Goal: Communication & Community: Answer question/provide support

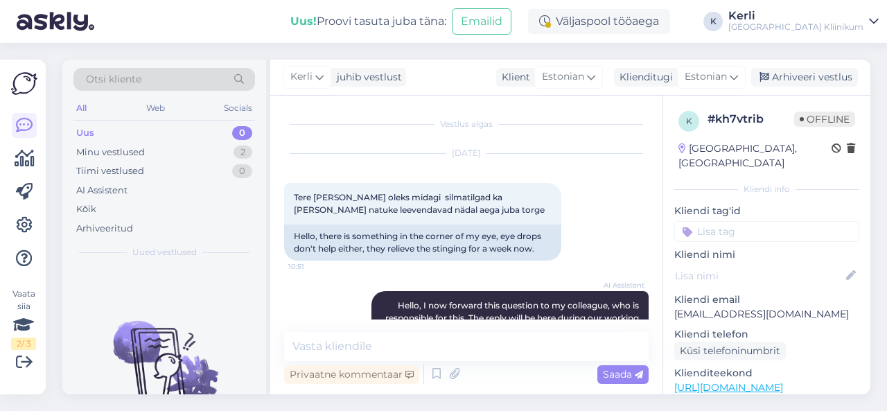
scroll to position [136, 0]
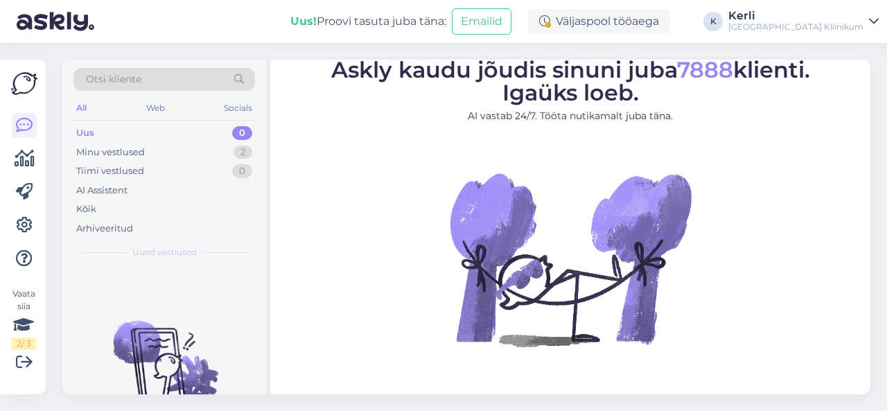
click at [159, 159] on div "Minu vestlused 2" at bounding box center [164, 152] width 182 height 19
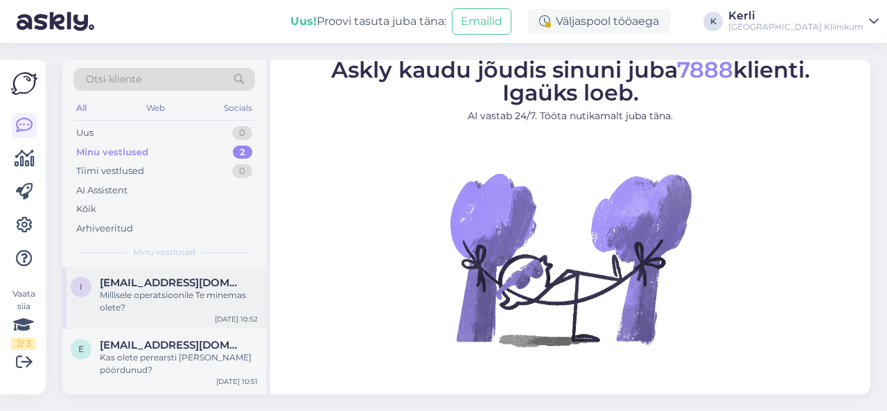
click at [184, 322] on div "i [EMAIL_ADDRESS][DOMAIN_NAME] Millisele operatsioonile Te minemas olete? [DATE…" at bounding box center [164, 298] width 204 height 62
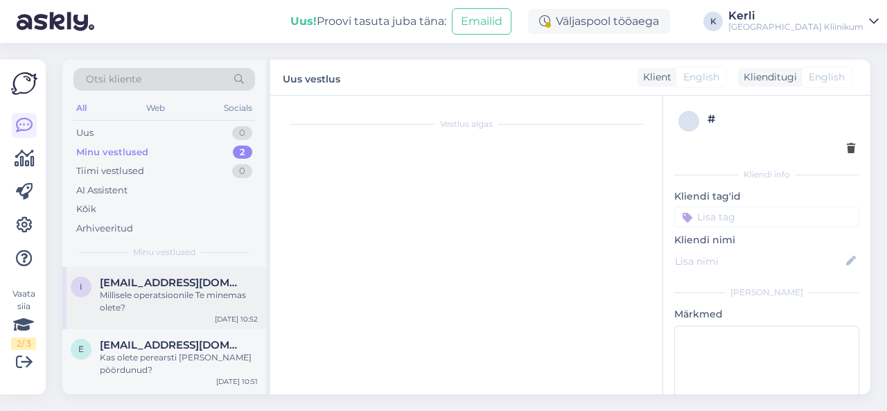
scroll to position [639, 0]
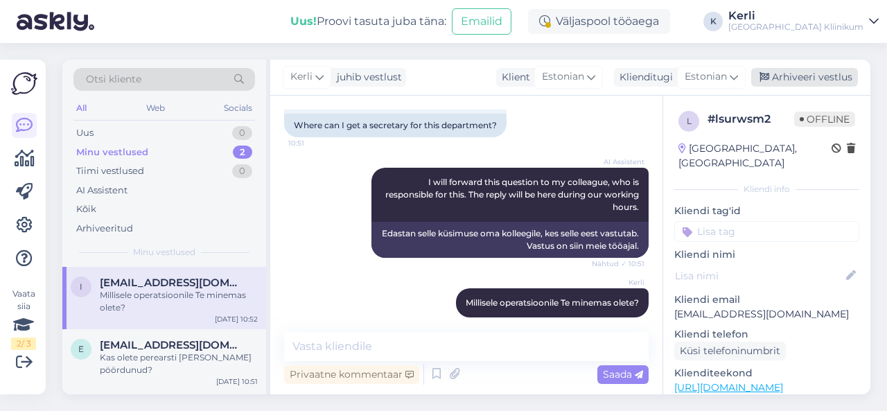
click at [809, 77] on div "Arhiveeri vestlus" at bounding box center [804, 77] width 107 height 19
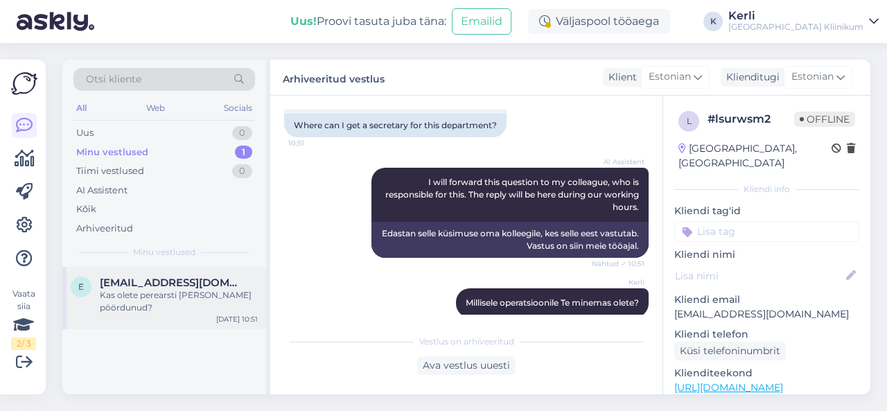
click at [168, 290] on div "Kas olete perearsti [PERSON_NAME] pöördunud?" at bounding box center [179, 301] width 158 height 25
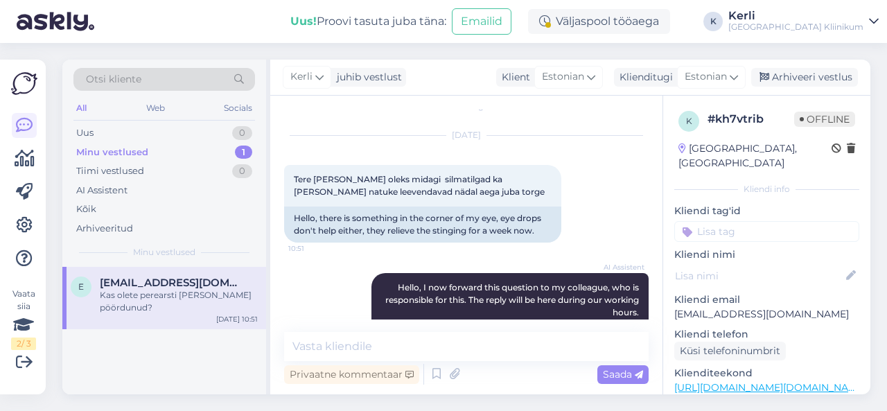
scroll to position [18, 0]
click at [807, 64] on div "Kerli juhib vestlust Klient Estonian Klienditugi Estonian Arhiveeri vestlus" at bounding box center [570, 78] width 600 height 36
click at [791, 78] on div "Arhiveeri vestlus" at bounding box center [804, 77] width 107 height 19
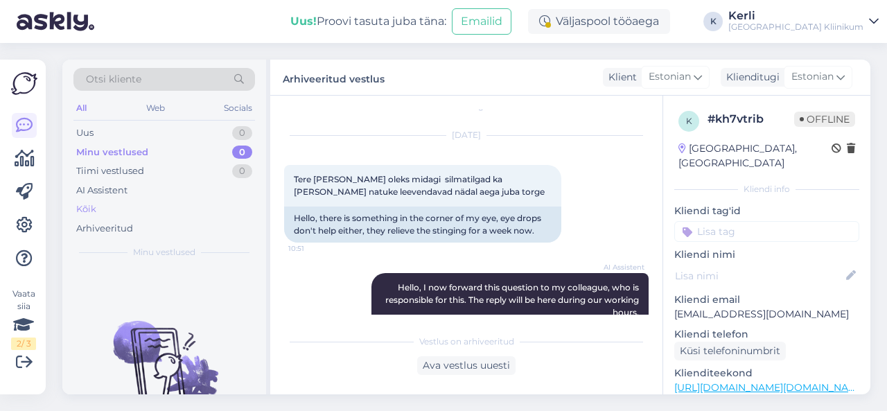
click at [105, 209] on div "Kõik" at bounding box center [164, 209] width 182 height 19
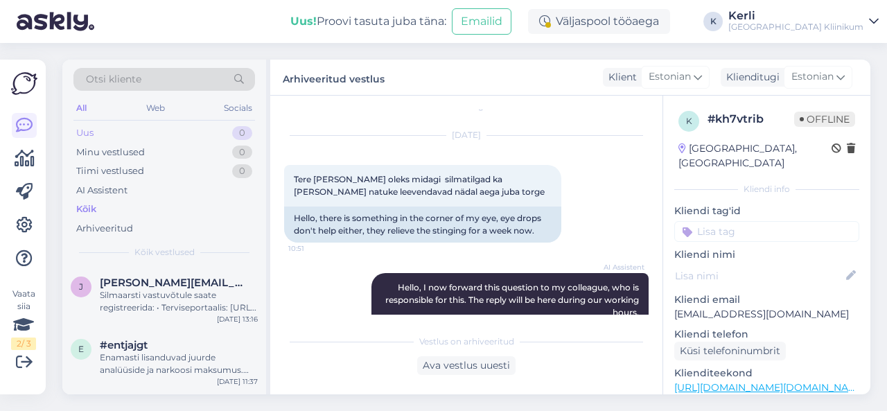
click at [131, 124] on div "Uus 0" at bounding box center [164, 132] width 182 height 19
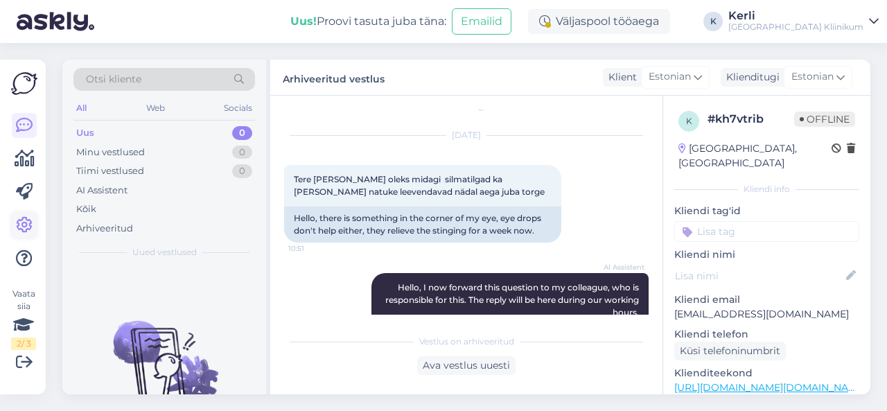
click at [24, 218] on icon at bounding box center [24, 225] width 17 height 17
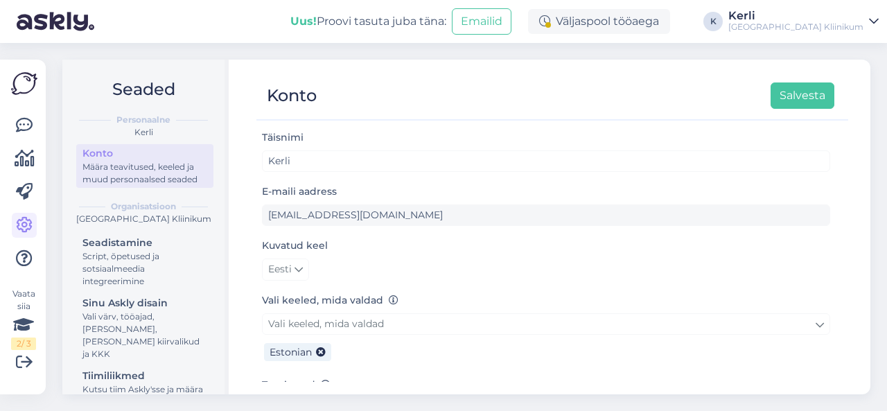
scroll to position [123, 0]
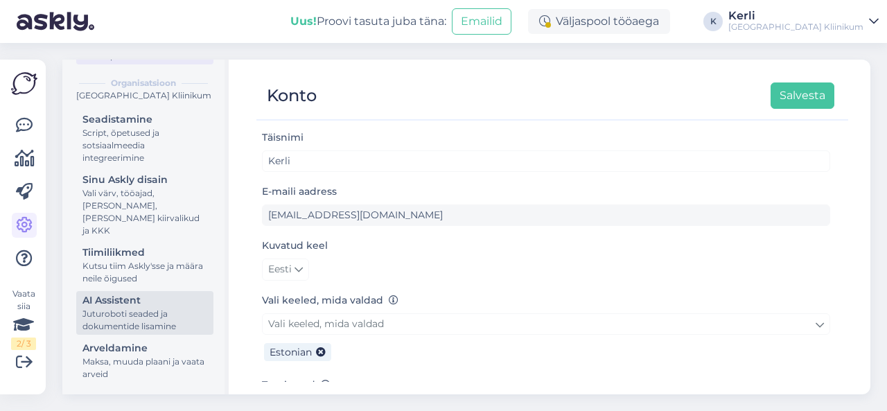
click at [177, 296] on div "AI Assistent" at bounding box center [144, 300] width 125 height 15
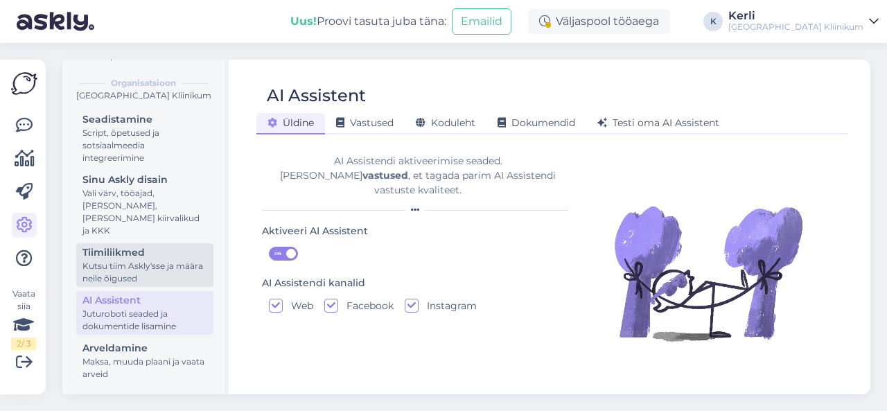
click at [177, 286] on link "Tiimiliikmed Kutsu tiim Askly'sse ja määra neile õigused" at bounding box center [144, 265] width 137 height 44
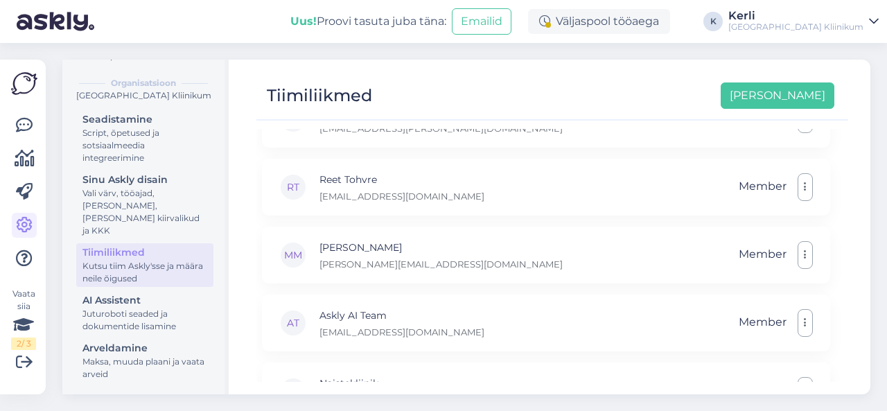
scroll to position [353, 0]
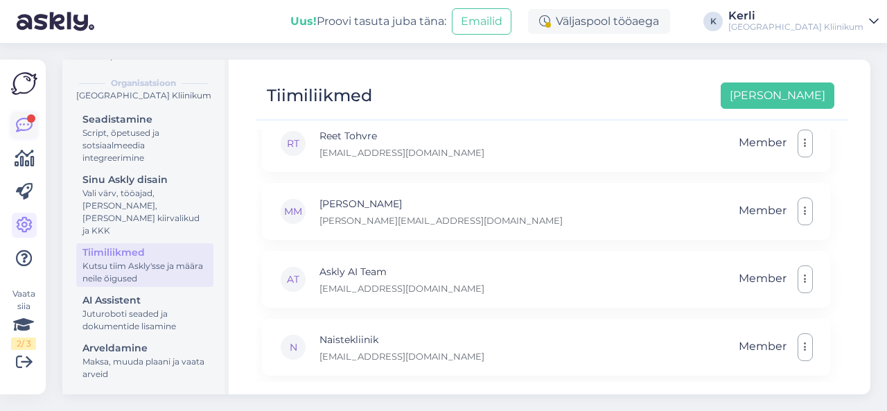
click at [12, 117] on link at bounding box center [24, 125] width 25 height 25
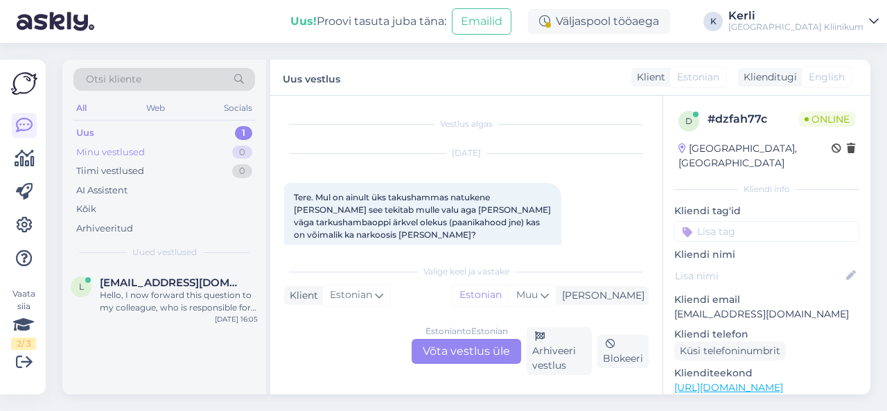
scroll to position [201, 0]
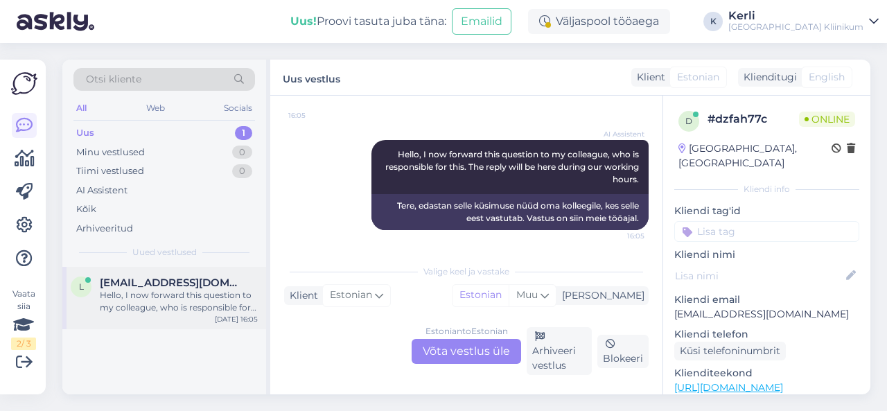
click at [177, 325] on div "l ltaalfeld@gmail.com Hello, I now forward this question to my colleague, who i…" at bounding box center [164, 298] width 204 height 62
click at [455, 353] on div "Estonian to Estonian Võta vestlus üle" at bounding box center [467, 351] width 110 height 25
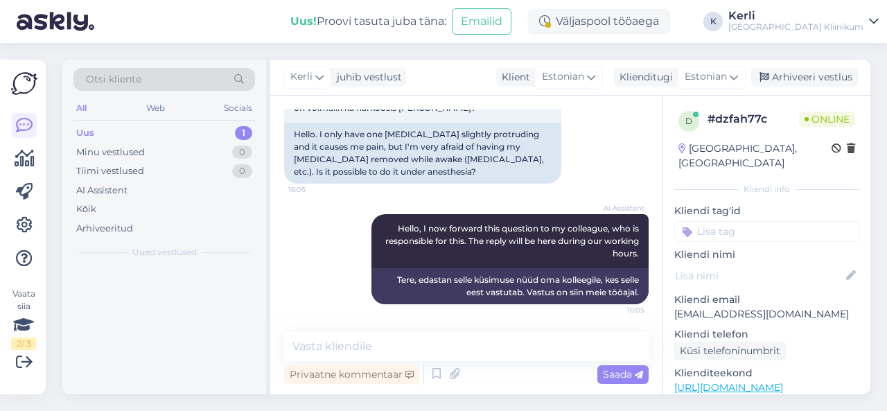
scroll to position [126, 0]
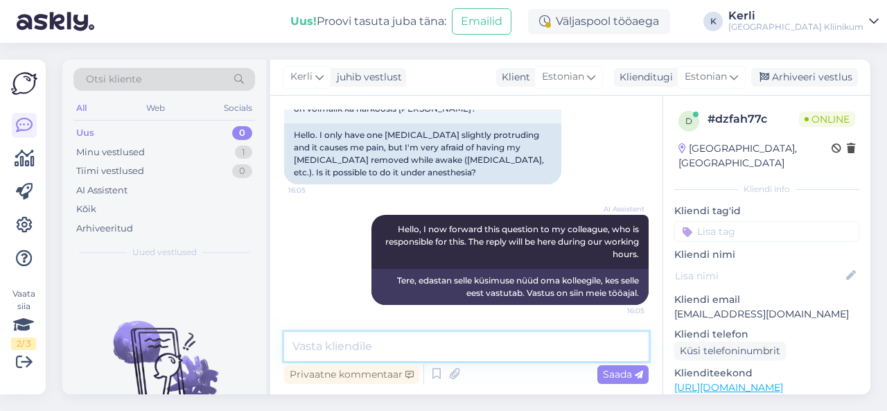
click at [480, 352] on textarea at bounding box center [466, 346] width 365 height 29
paste textarea "äiskasvanute hambaravi üldnarkoosis Võimalusel peaks patsient käima eelnevalt h…"
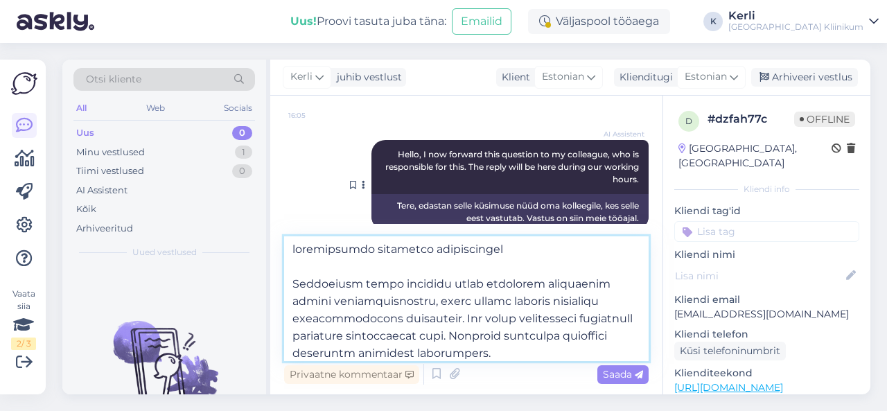
scroll to position [0, 0]
click at [292, 254] on textarea at bounding box center [466, 298] width 365 height 125
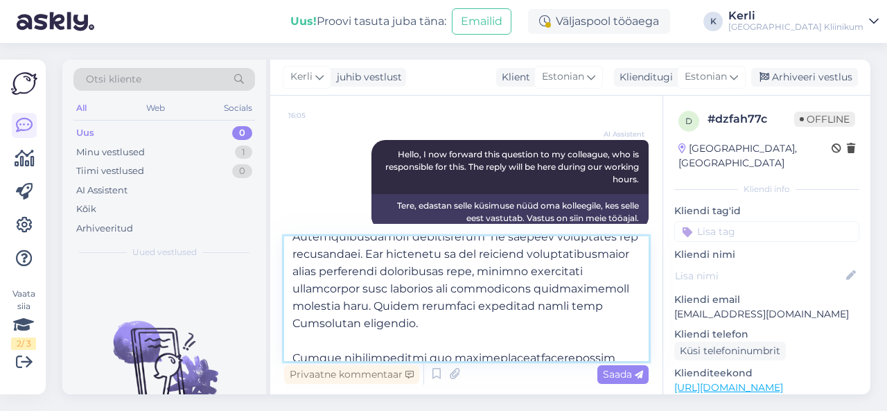
scroll to position [319, 0]
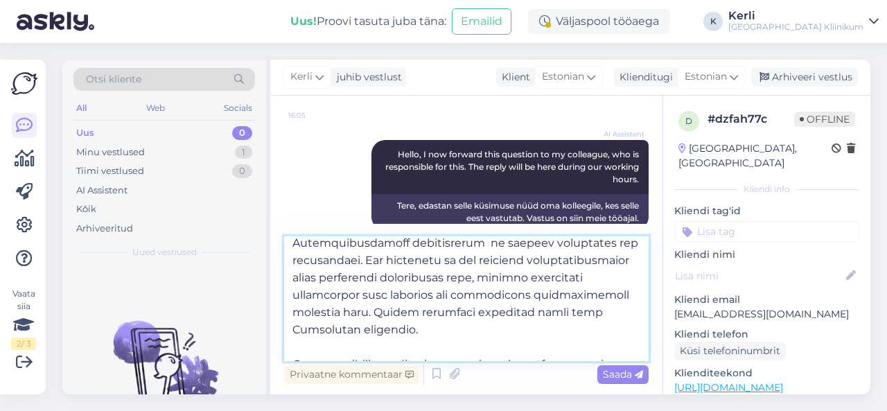
drag, startPoint x: 362, startPoint y: 262, endPoint x: 363, endPoint y: 308, distance: 46.4
click at [363, 308] on textarea at bounding box center [466, 298] width 365 height 125
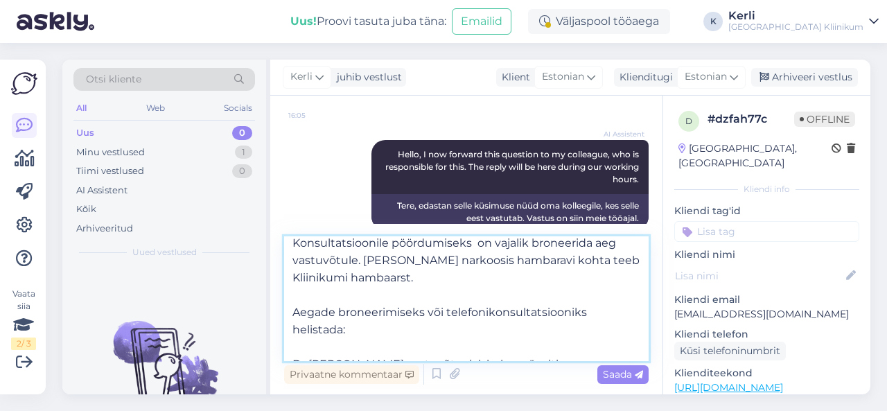
scroll to position [354, 0]
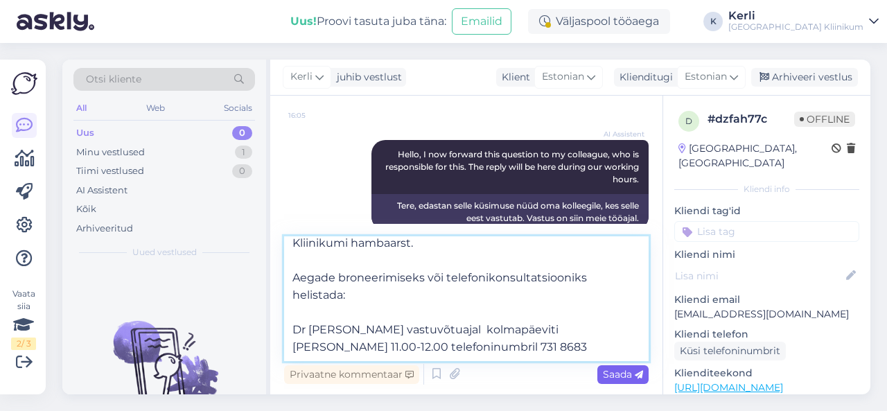
type textarea "Täiskasvanute hambaravi üldnarkoosis Võimalusel peaks patsient käima eelnevalt …"
click at [617, 371] on span "Saada" at bounding box center [623, 374] width 40 height 12
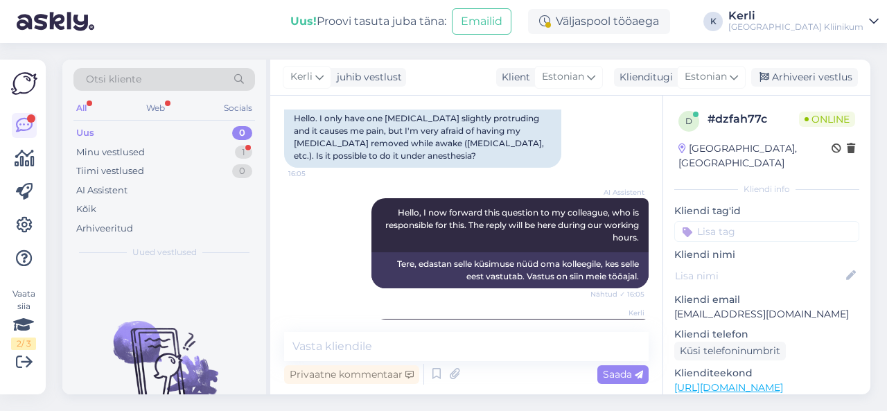
scroll to position [570, 0]
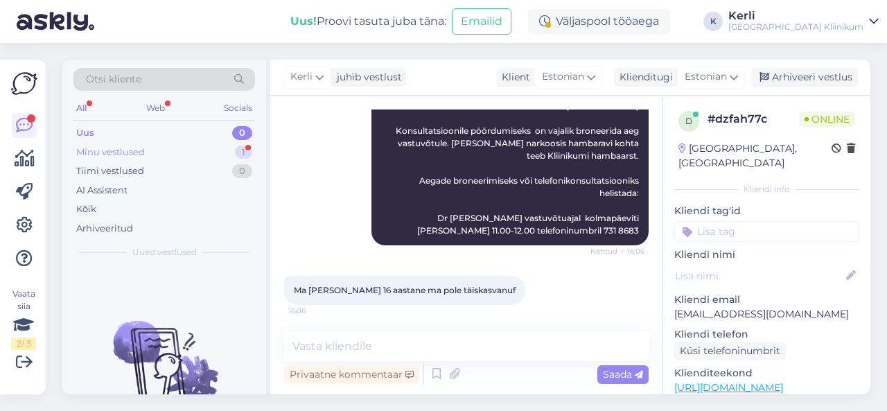
click at [201, 152] on div "Minu vestlused 1" at bounding box center [164, 152] width 182 height 19
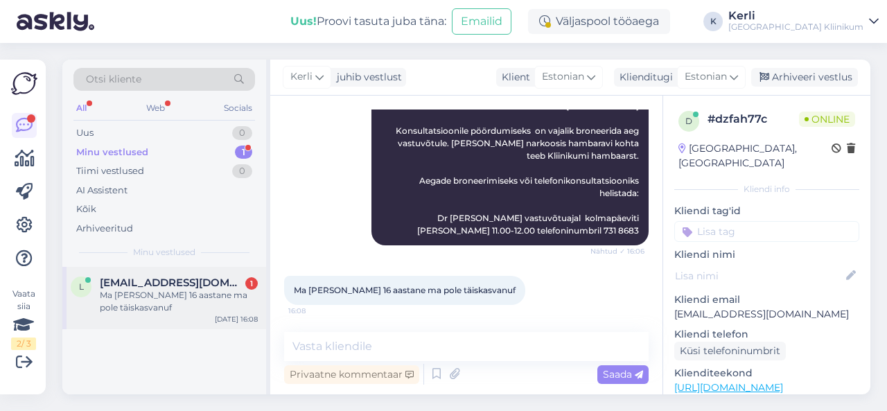
click at [209, 306] on div "Ma olen 16 aastane ma pole täiskasvanuf" at bounding box center [179, 301] width 158 height 25
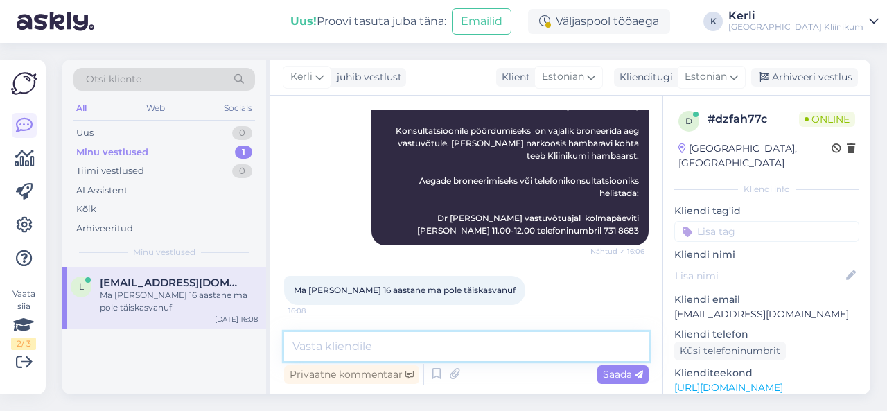
click at [391, 340] on textarea at bounding box center [466, 346] width 365 height 29
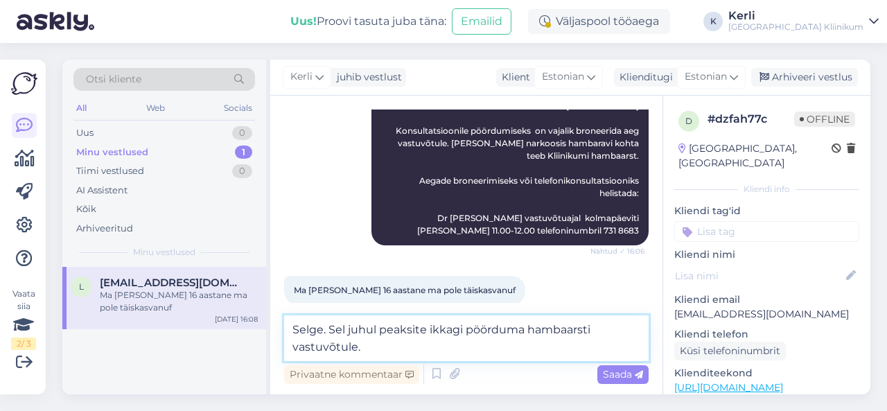
paste textarea "Enne narkoosis tehtavat hambaravi on vajalik lapse eelnev konsultatsioon Kliini…"
type textarea "Selge. Sel juhul peaksite ikkagi pöörduma hambaarsti vastuvõtule. Enne narkoosi…"
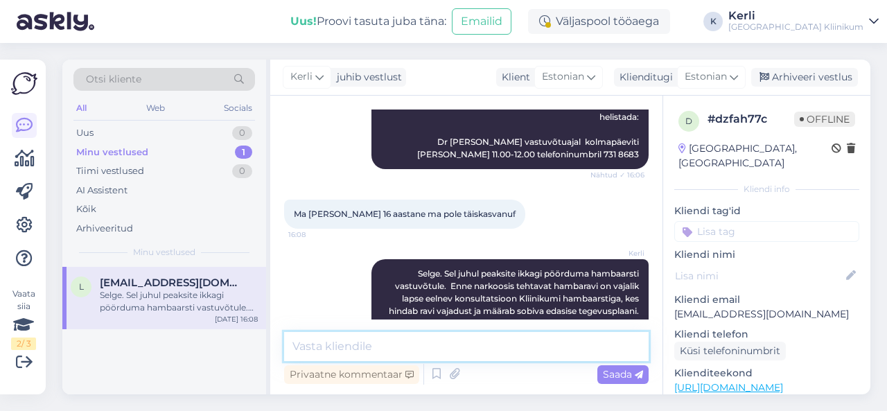
scroll to position [635, 0]
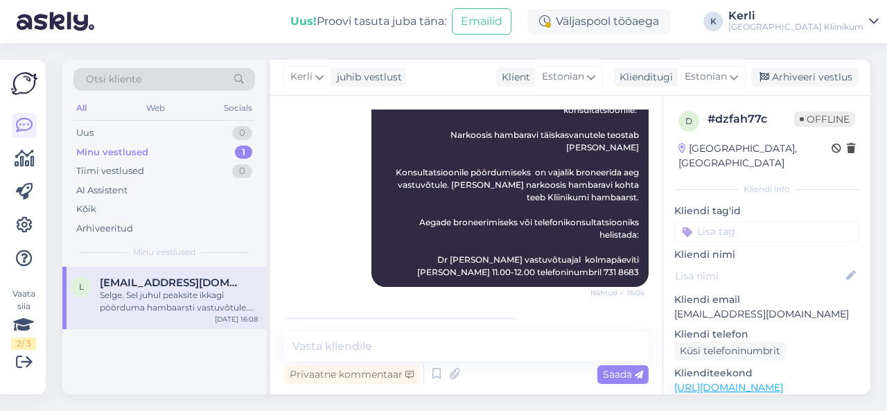
click at [406, 148] on div "Kerli Täiskasvanute hambaravi üldnarkoosis Võimalusel peaks patsient käima eeln…" at bounding box center [509, 109] width 277 height 353
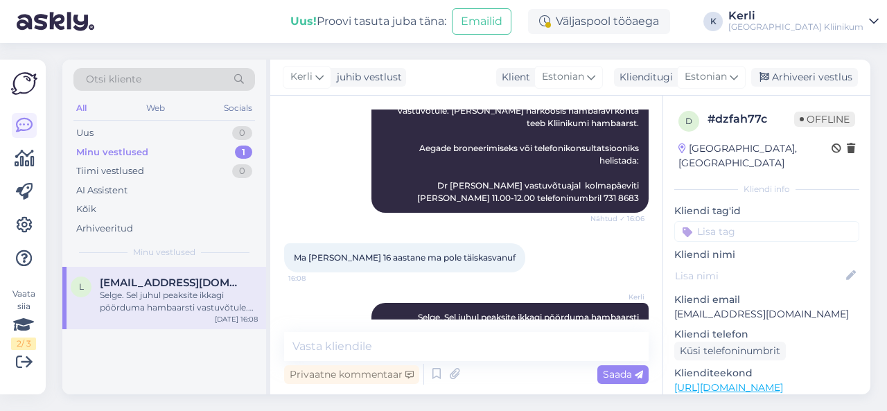
scroll to position [729, 0]
